Goal: Find specific page/section: Find specific page/section

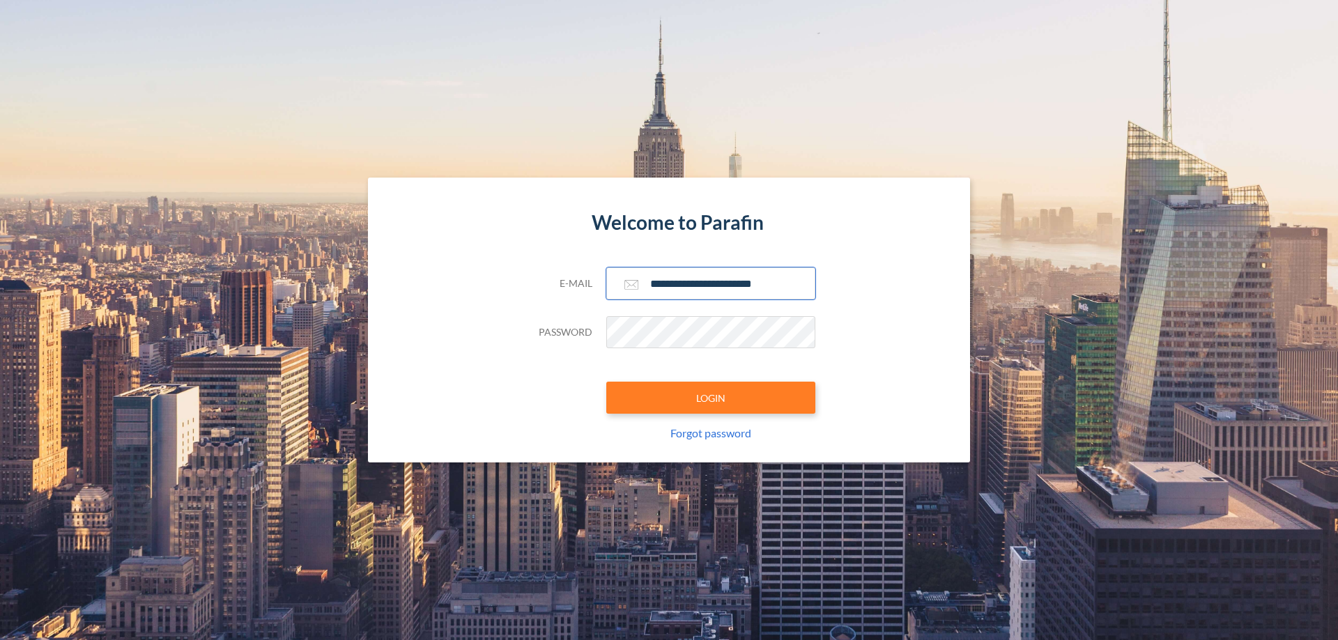
type input "**********"
click at [711, 398] on button "LOGIN" at bounding box center [710, 398] width 209 height 32
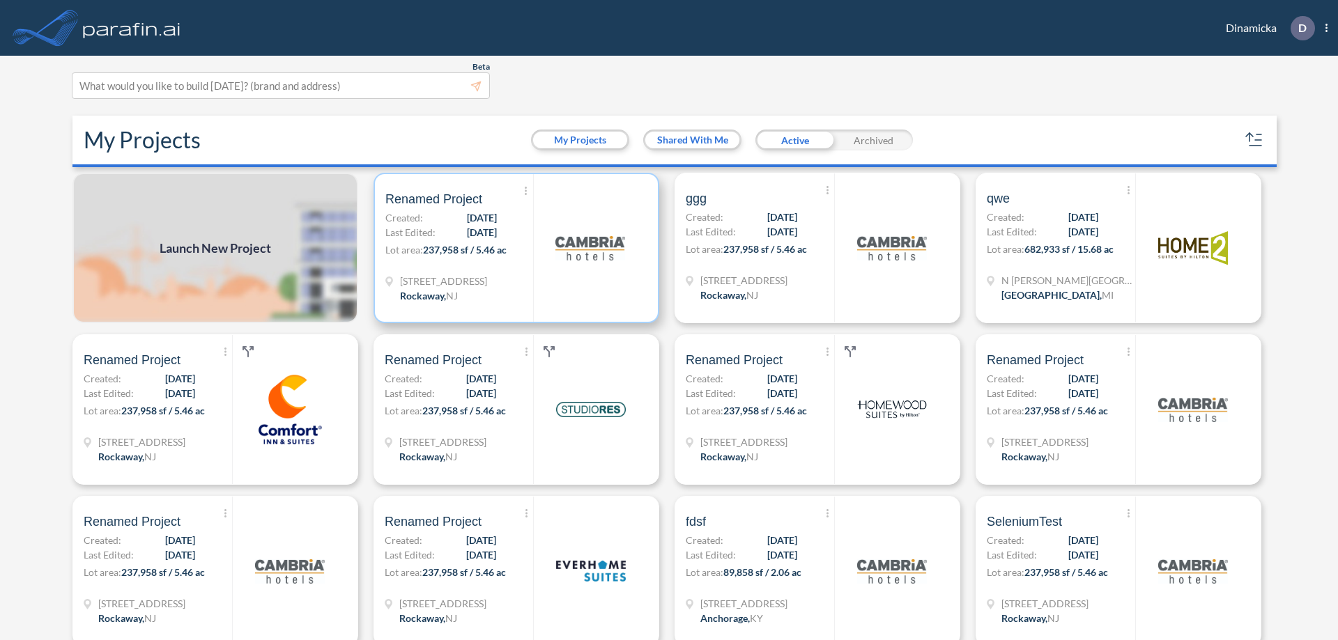
scroll to position [3, 0]
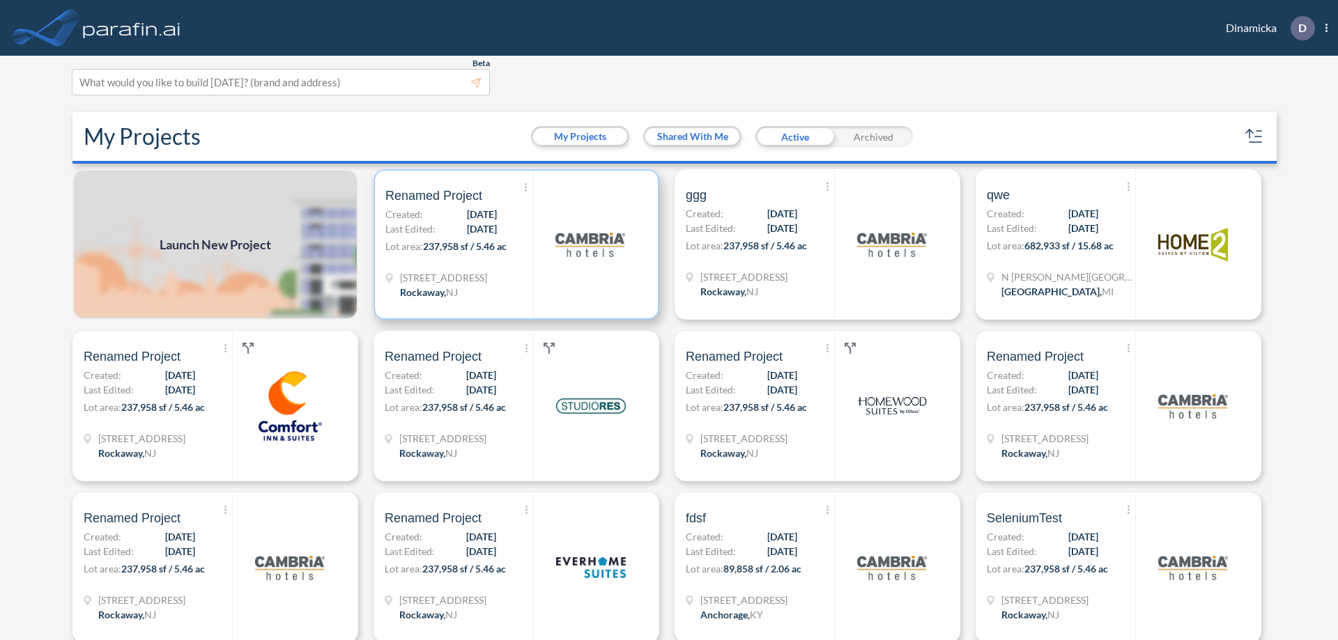
click at [513, 245] on p "Lot area: 237,958 sf / 5.46 ac" at bounding box center [459, 249] width 148 height 20
